Goal: Task Accomplishment & Management: Manage account settings

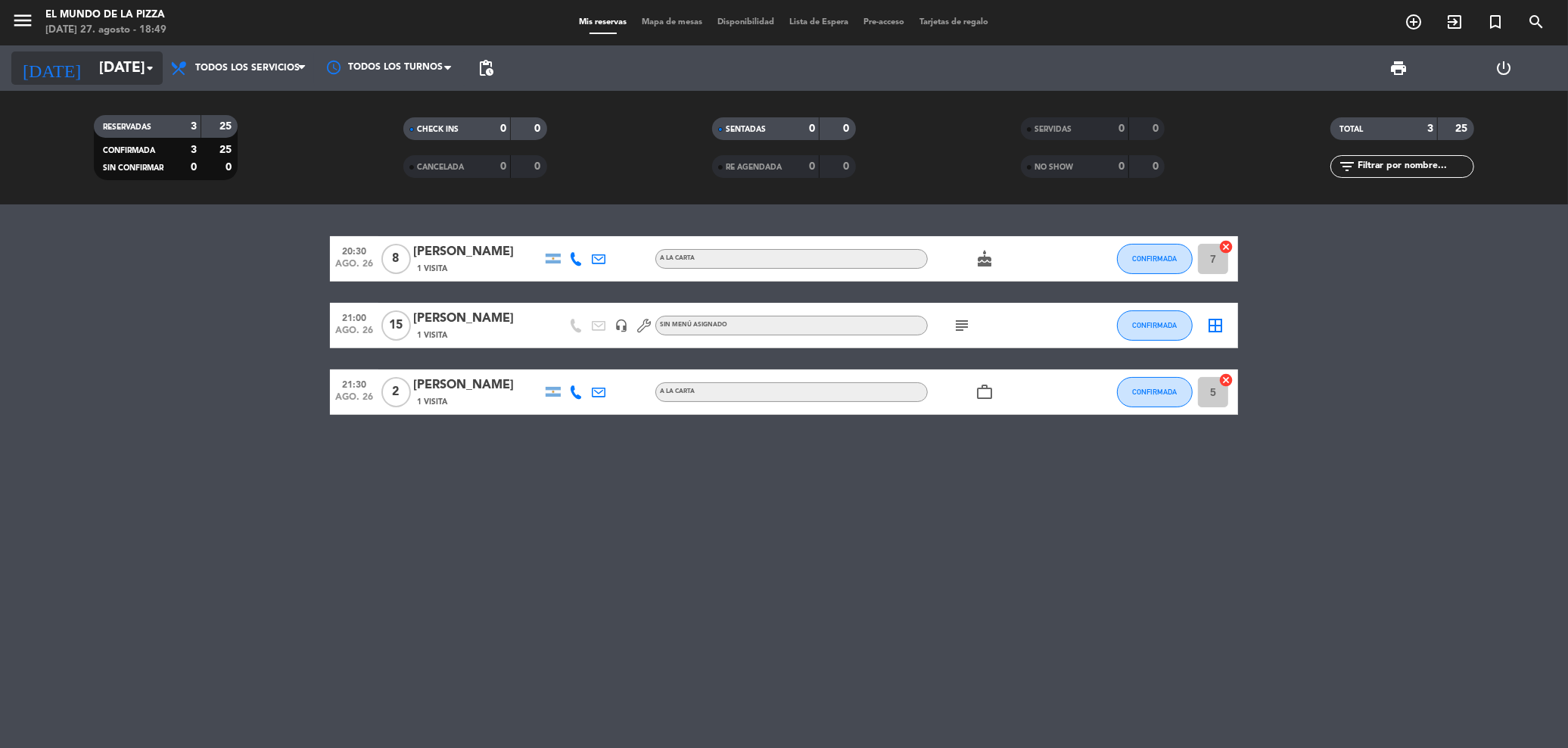
click at [125, 67] on input "[DATE]" at bounding box center [184, 69] width 184 height 33
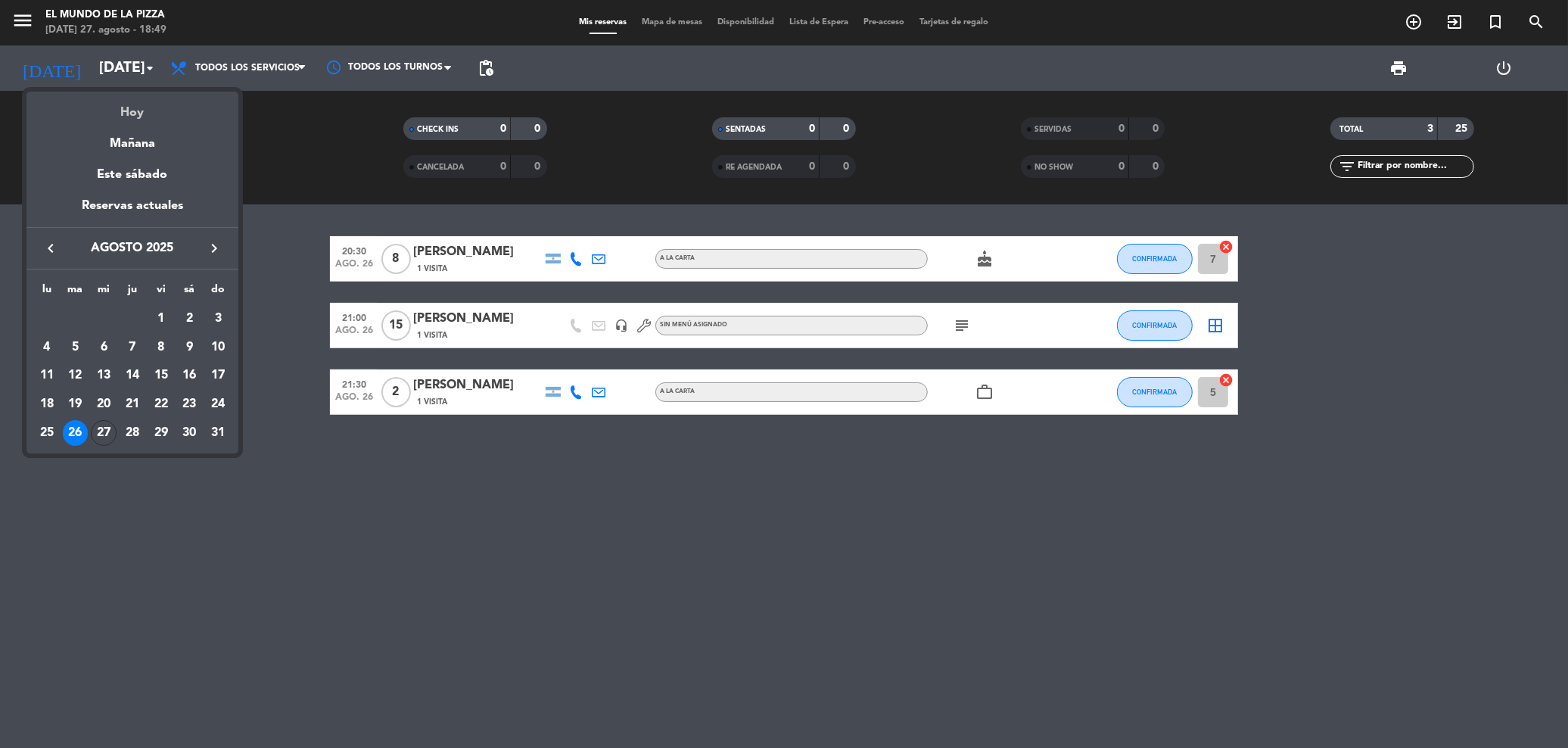
click at [133, 117] on div "Hoy" at bounding box center [132, 107] width 212 height 31
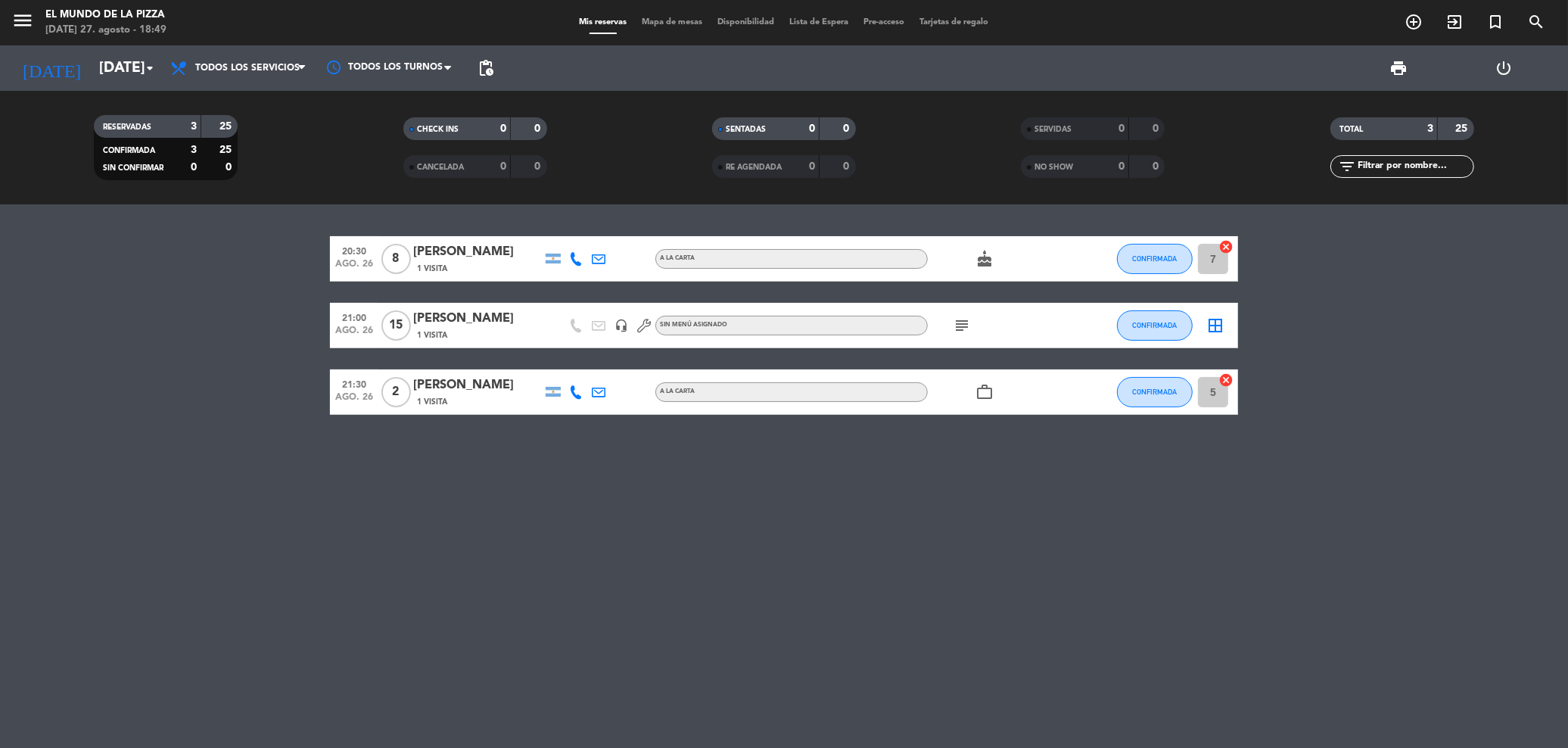
type input "mié. 27 ago."
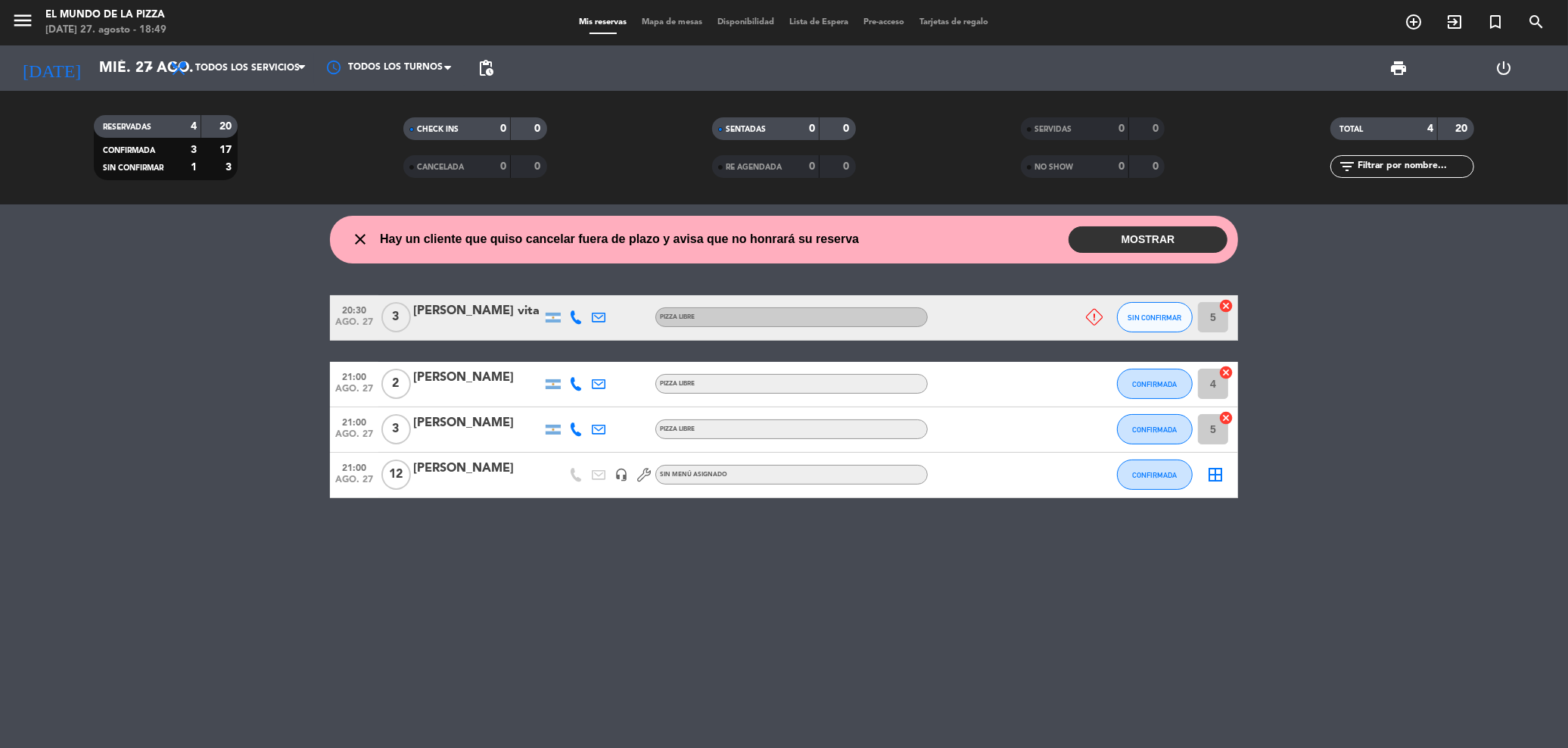
click at [1151, 237] on button "MOSTRAR" at bounding box center [1148, 239] width 159 height 26
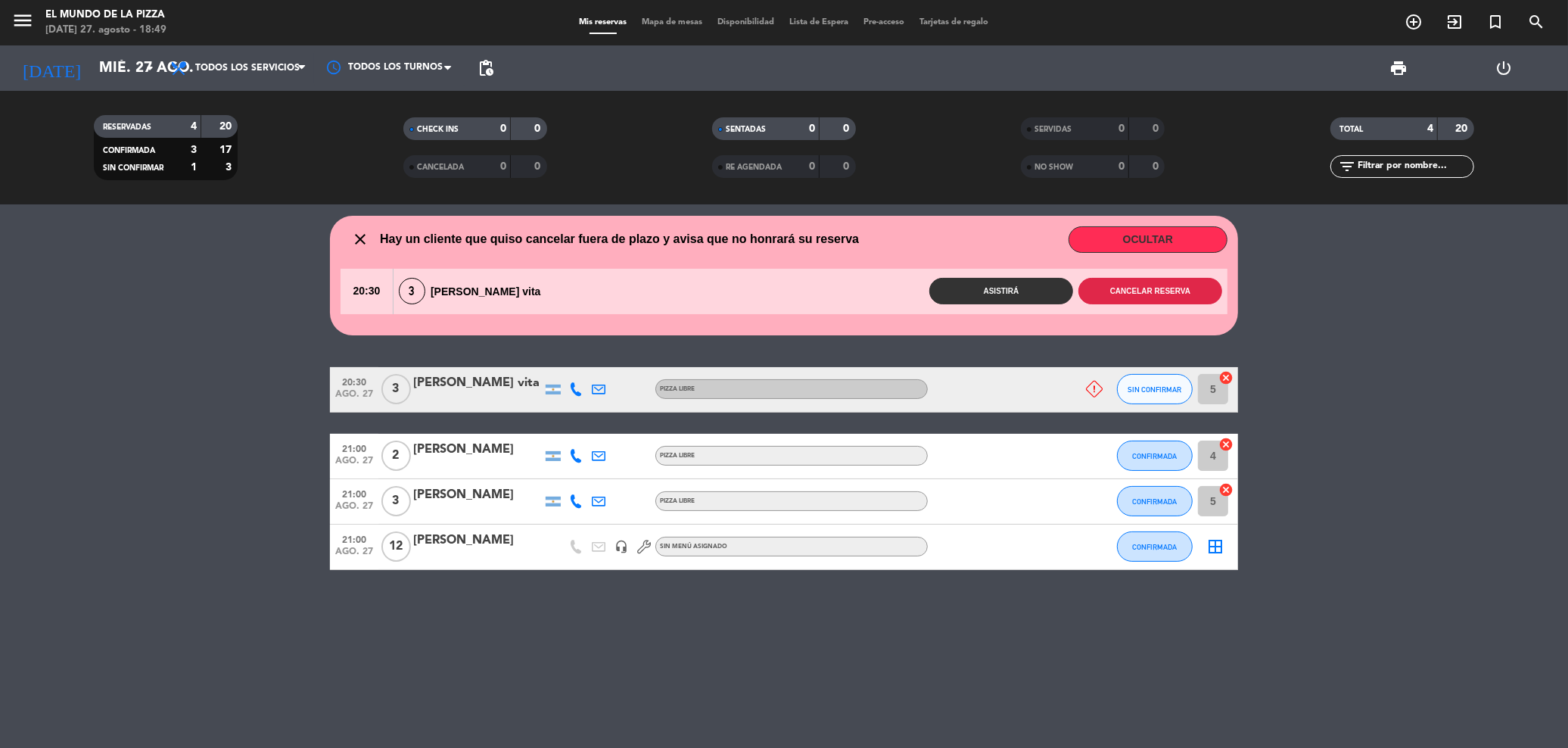
click at [1168, 292] on button "Cancelar reserva" at bounding box center [1150, 291] width 143 height 26
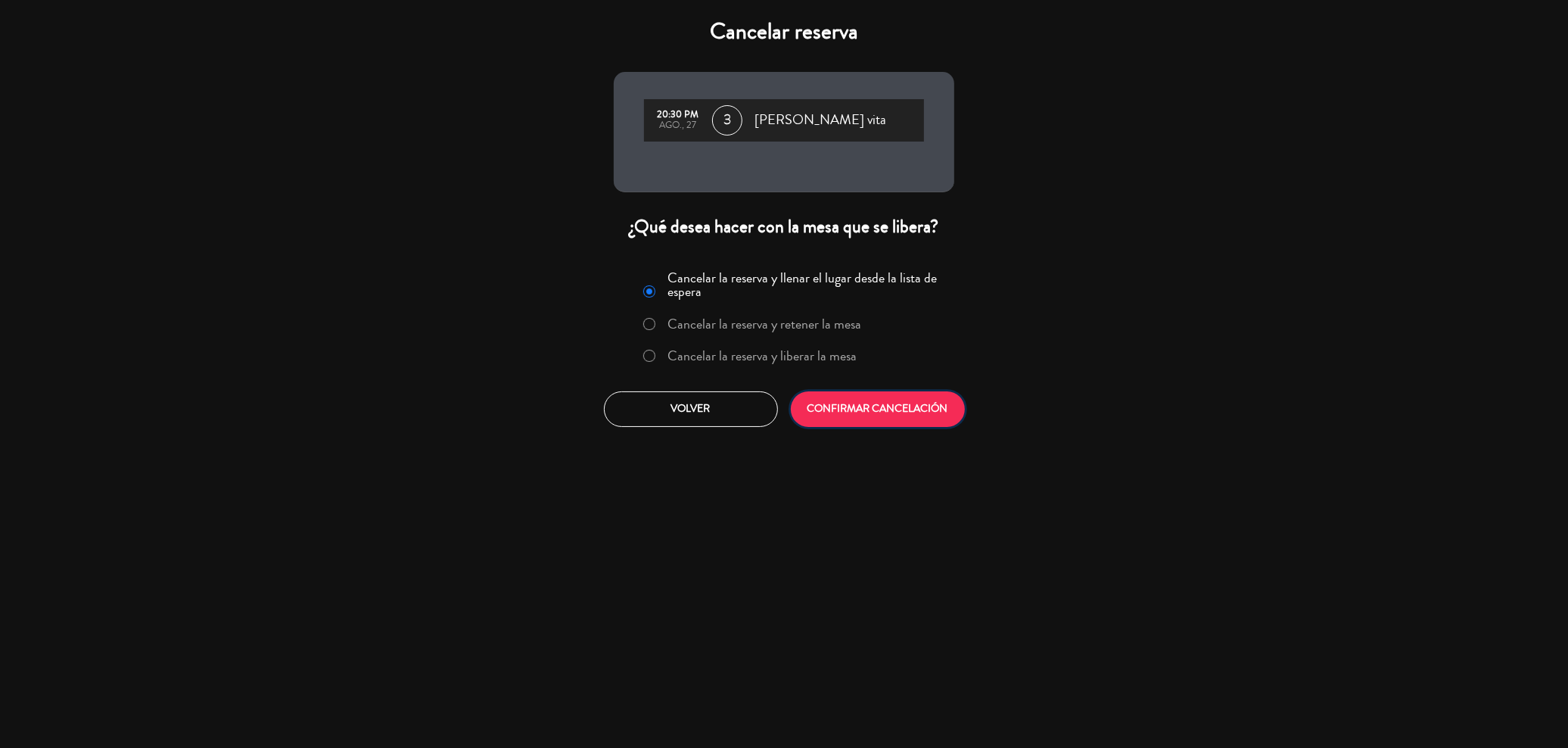
click at [886, 406] on button "CONFIRMAR CANCELACIÓN" at bounding box center [878, 408] width 174 height 35
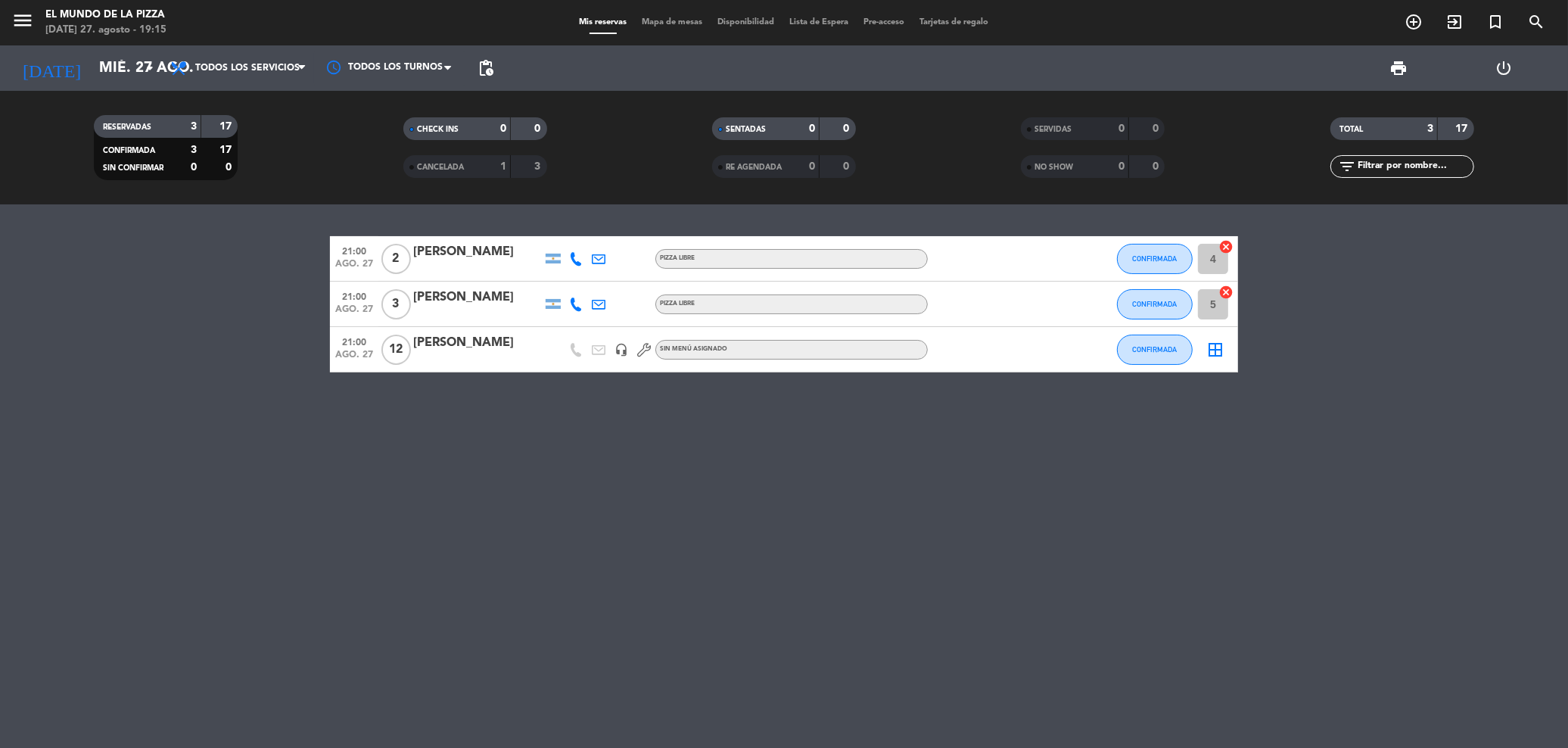
click at [798, 18] on span "Lista de Espera" at bounding box center [820, 22] width 74 height 8
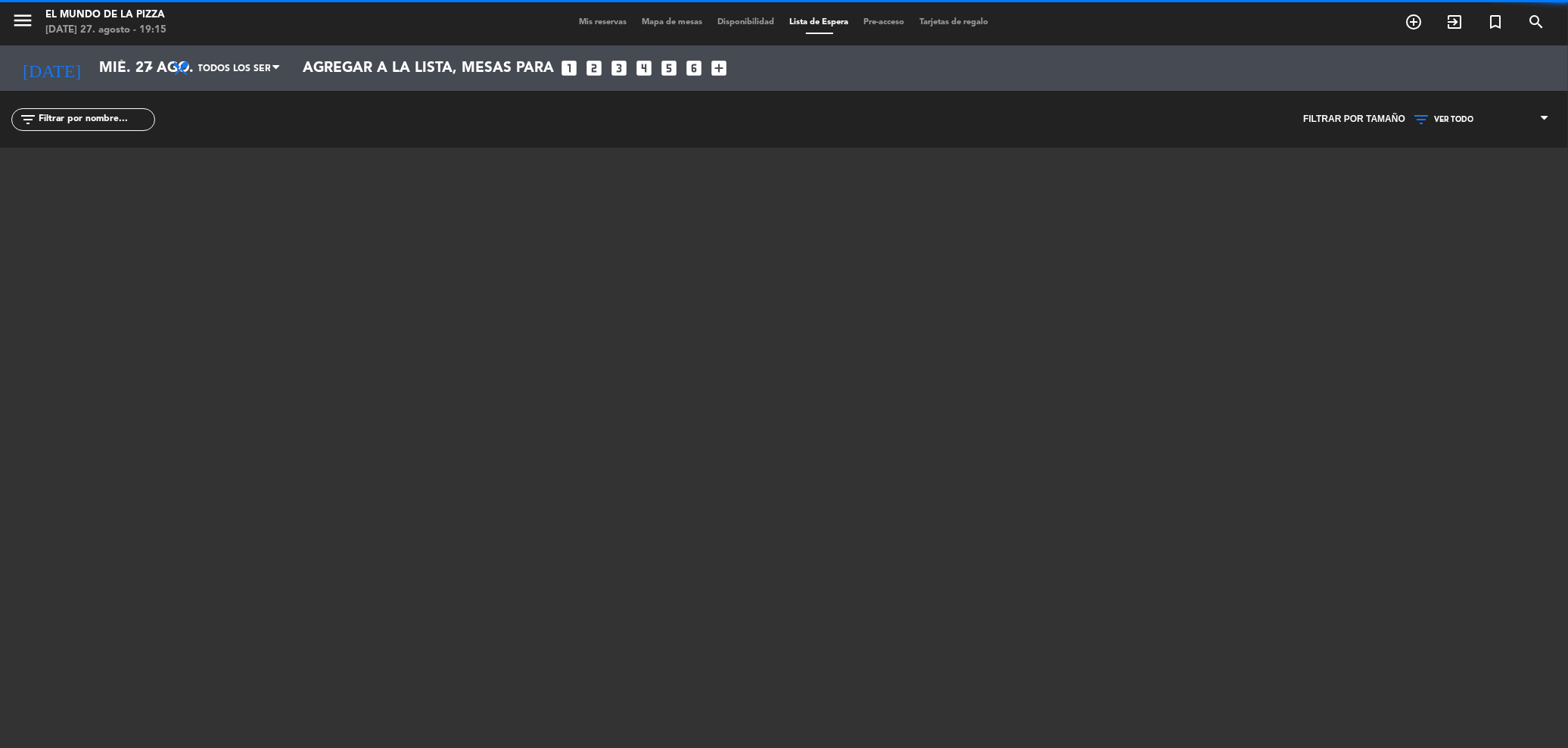
click at [613, 21] on span "Mis reservas" at bounding box center [603, 22] width 63 height 8
